Goal: Manage account settings

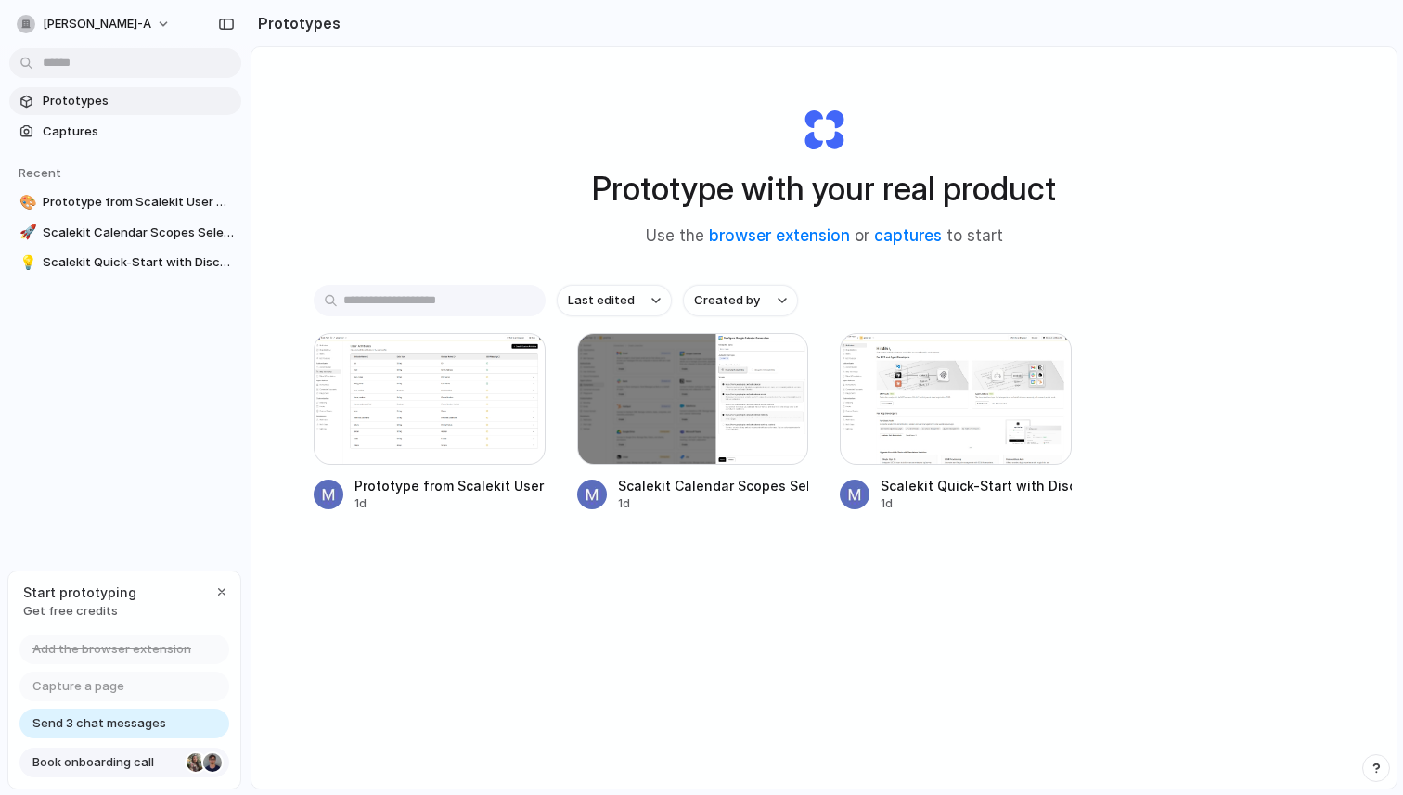
click at [103, 764] on span "Book onboarding call" at bounding box center [105, 762] width 147 height 19
click at [1178, 229] on div "Prototype with your real product Use the browser extension or captures to start" at bounding box center [824, 170] width 742 height 200
click at [187, 727] on div "Send 3 chat messages" at bounding box center [124, 724] width 210 height 30
click at [151, 725] on span "Send 3 chat messages" at bounding box center [99, 724] width 134 height 19
click at [163, 458] on div "Prototypes Captures Recent 🎨 Prototype from Scalekit User Attributes 🚀 Scalekit…" at bounding box center [125, 260] width 251 height 520
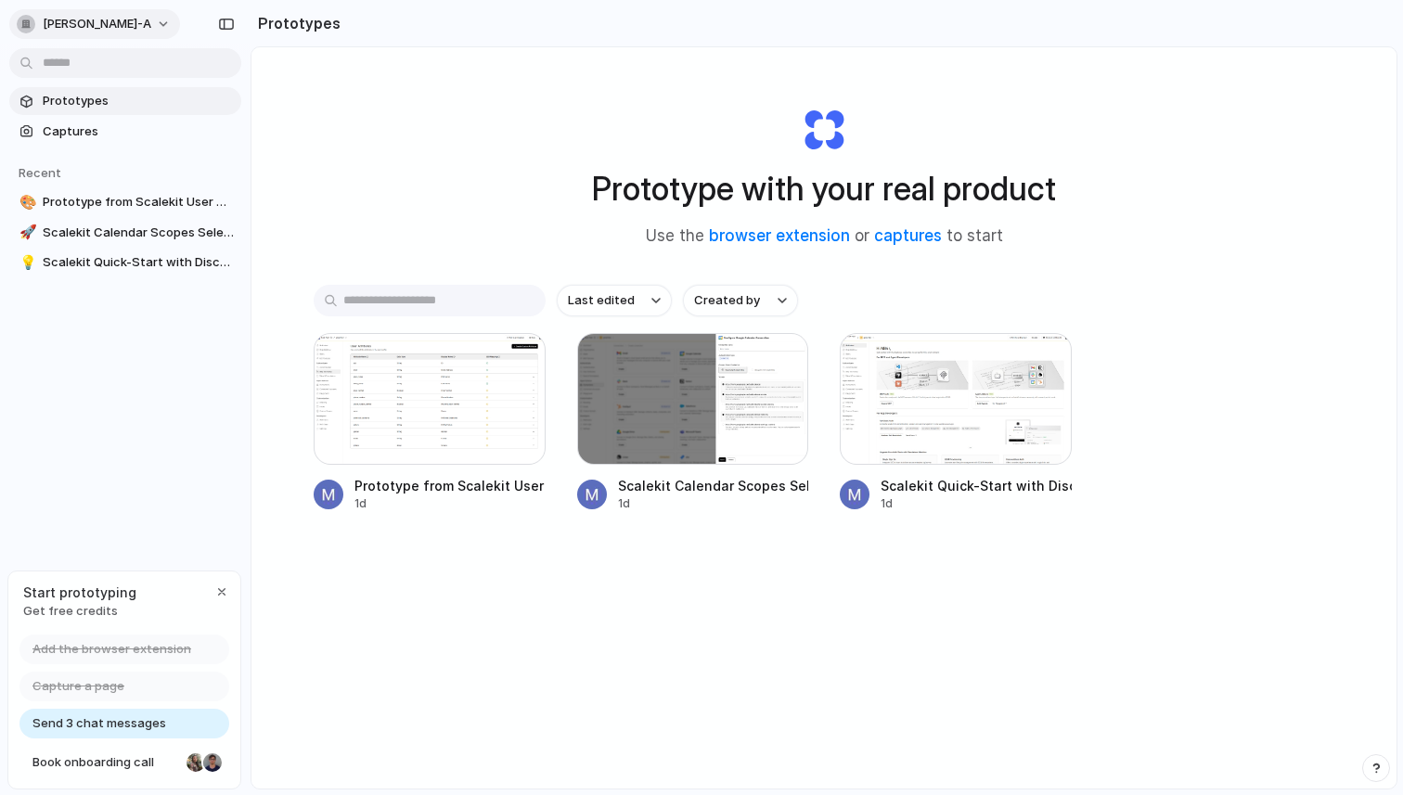
click at [89, 25] on button "[PERSON_NAME]-a" at bounding box center [94, 24] width 171 height 30
click at [88, 59] on span "Settings" at bounding box center [68, 66] width 51 height 19
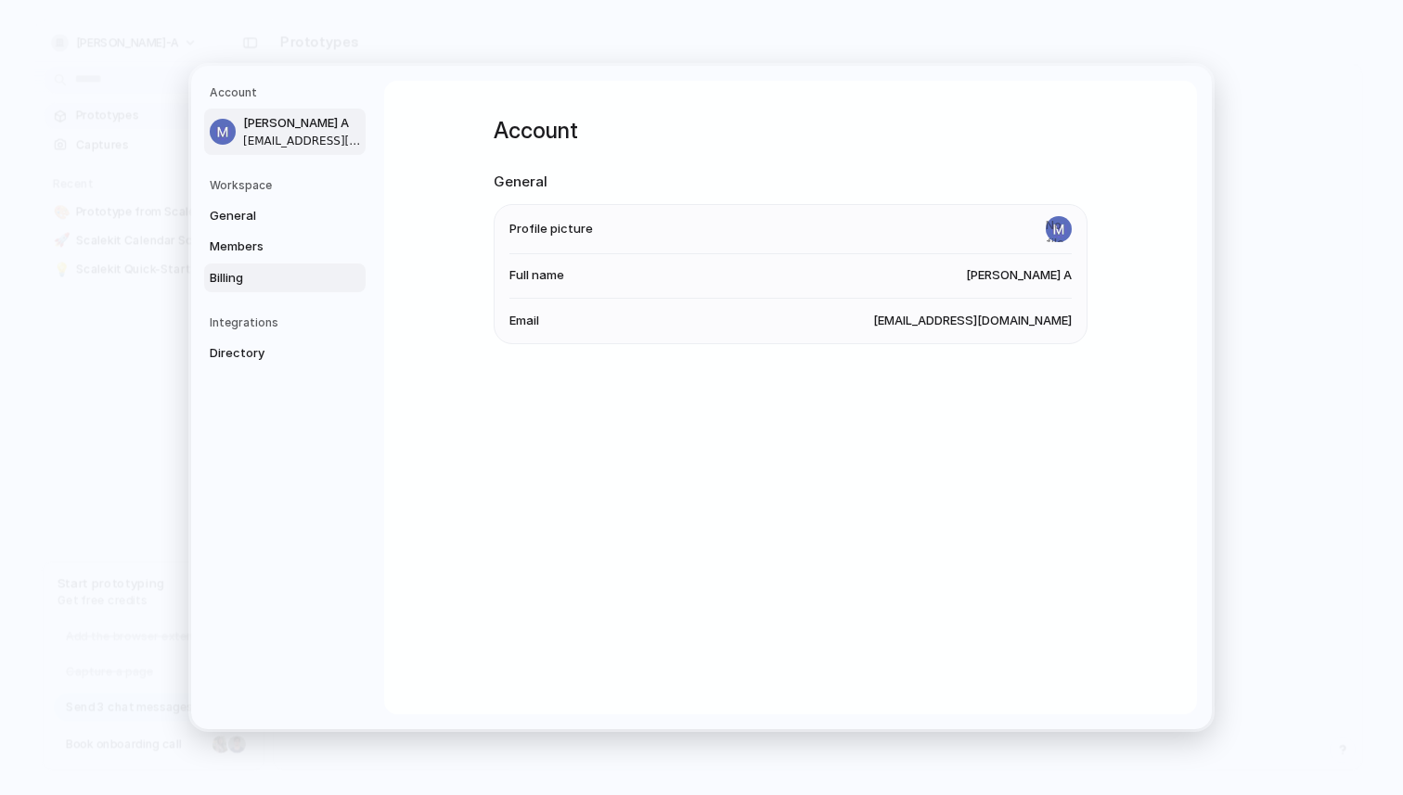
click at [241, 289] on link "Billing" at bounding box center [284, 279] width 161 height 30
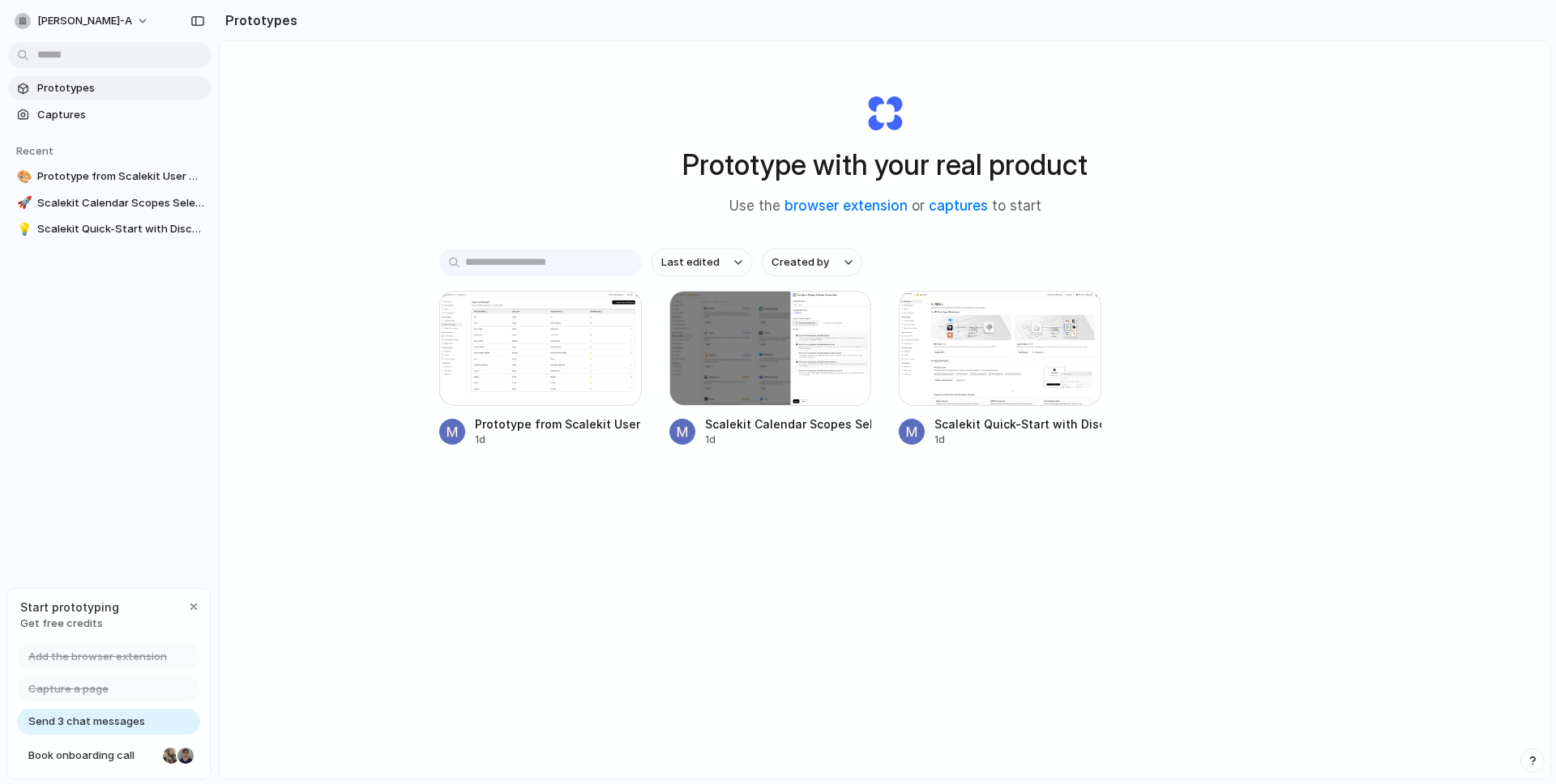
click at [1046, 85] on div "Prototype with your real product Use the browser extension or captures to start" at bounding box center [885, 148] width 648 height 175
